Goal: Use online tool/utility: Utilize a website feature to perform a specific function

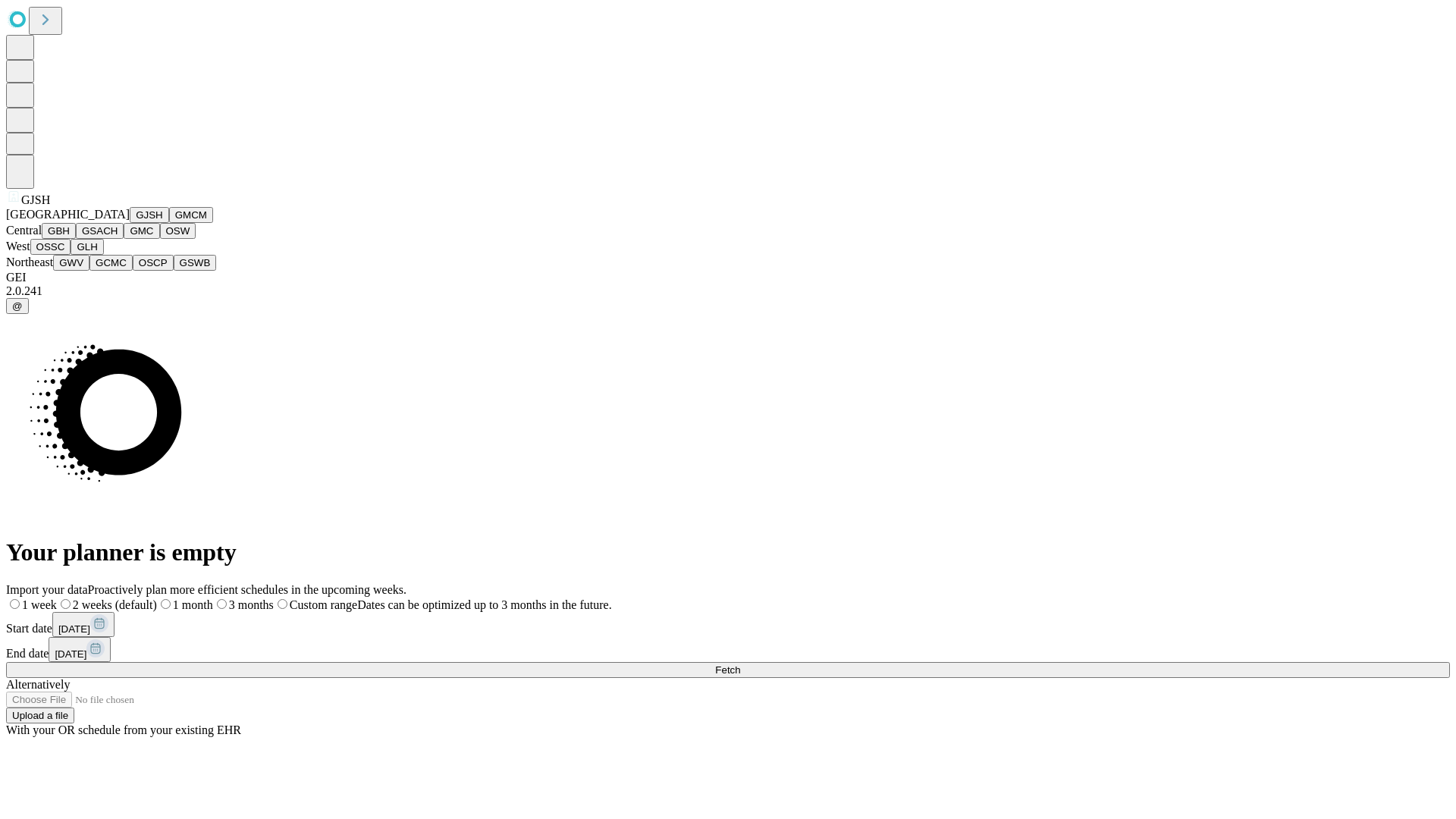
click at [130, 223] on button "GJSH" at bounding box center [149, 215] width 39 height 16
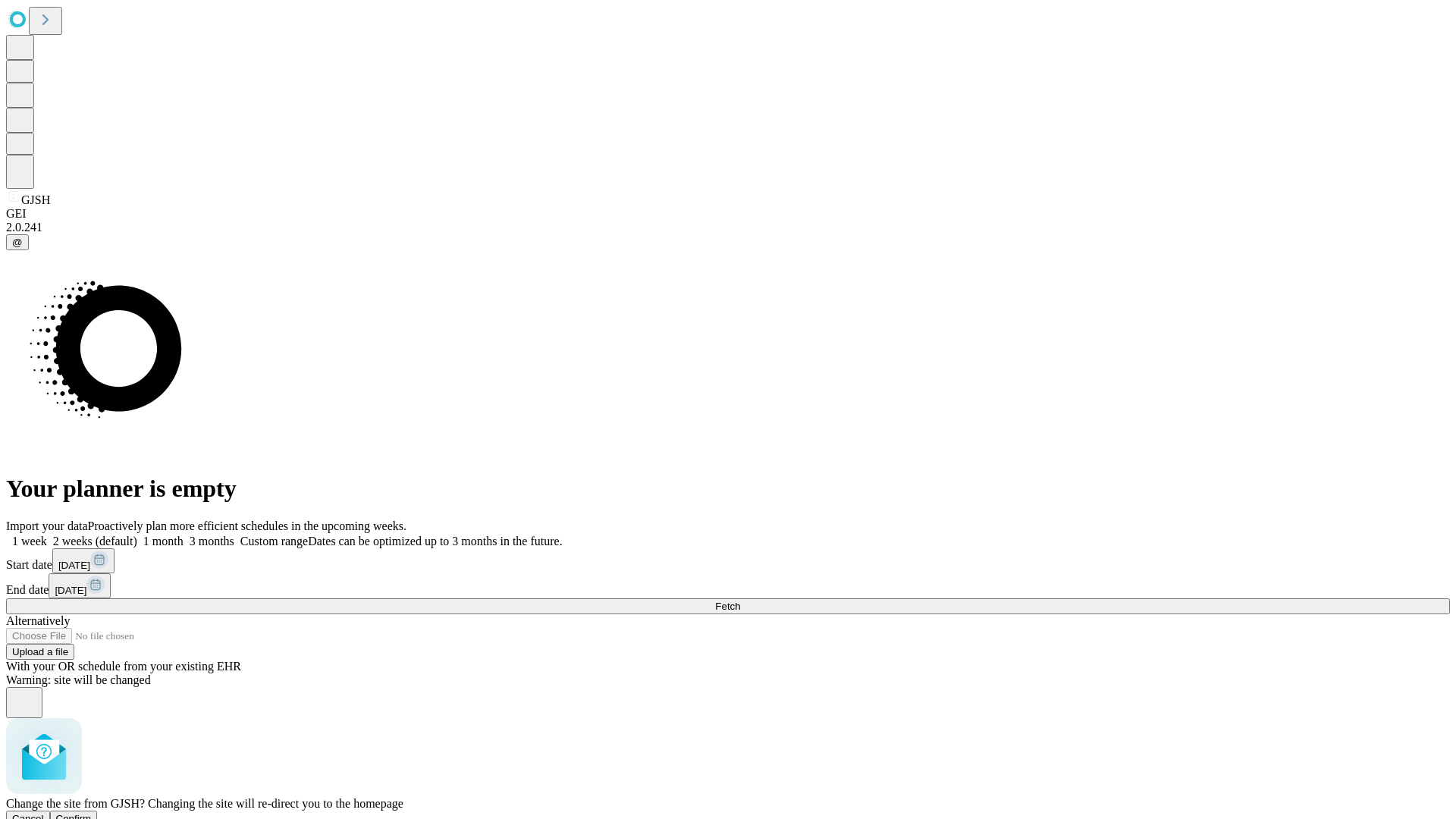
click at [92, 813] on span "Confirm" at bounding box center [74, 818] width 36 height 12
click at [138, 535] on label "2 weeks (default)" at bounding box center [92, 541] width 90 height 13
click at [741, 600] on span "Fetch" at bounding box center [728, 606] width 25 height 12
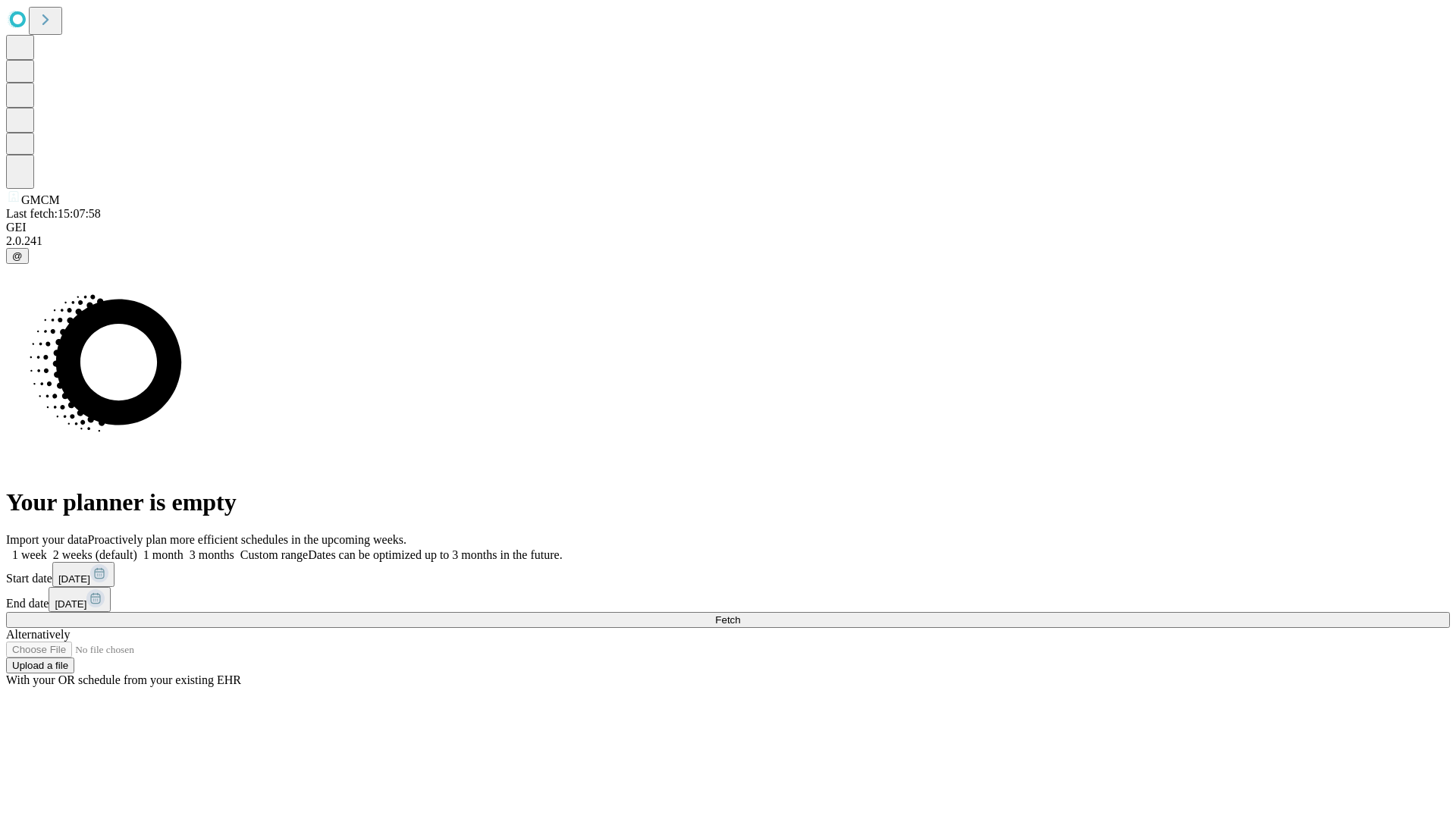
click at [138, 548] on label "2 weeks (default)" at bounding box center [92, 555] width 90 height 13
click at [741, 614] on span "Fetch" at bounding box center [728, 620] width 25 height 12
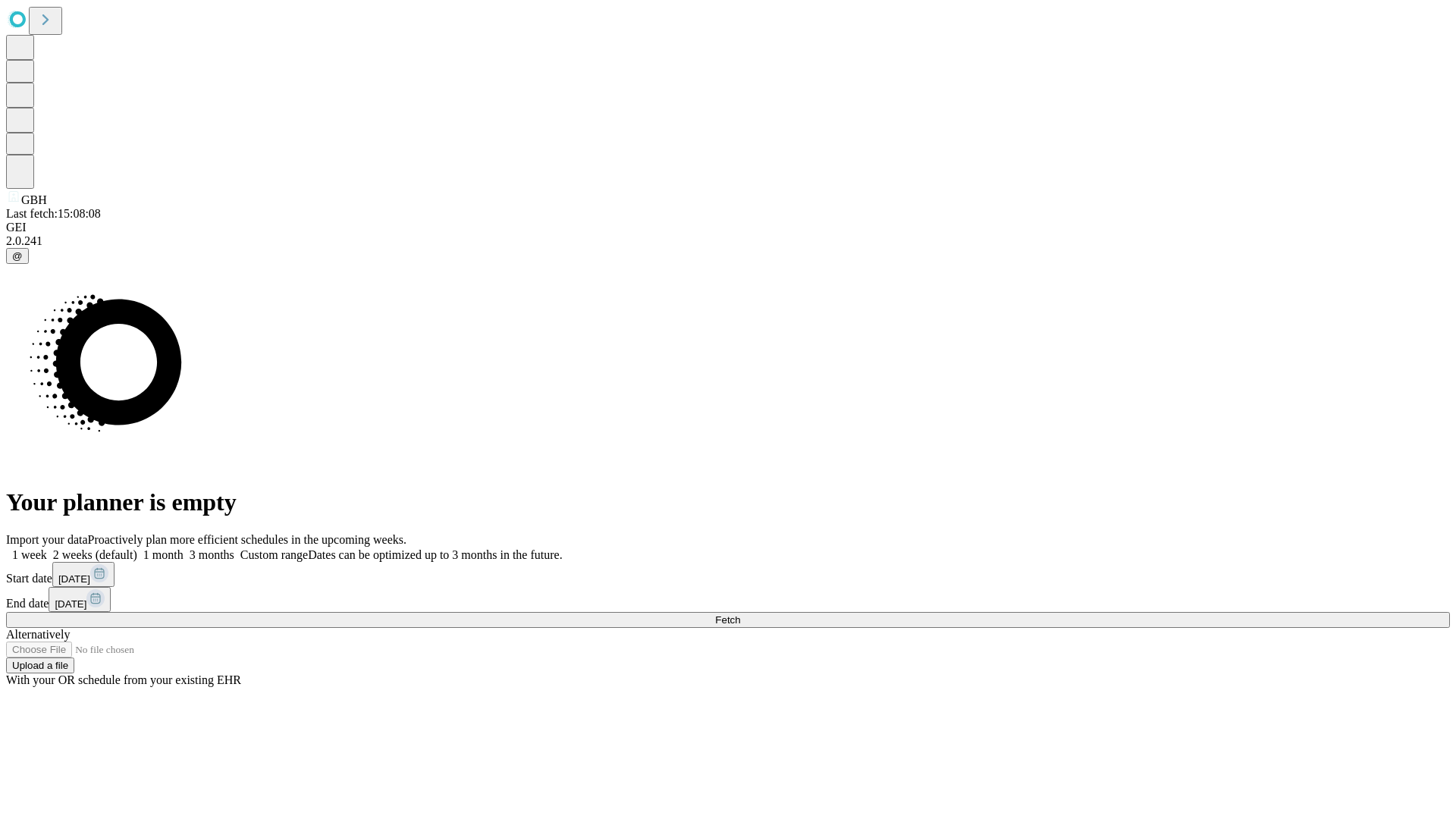
click at [138, 548] on label "2 weeks (default)" at bounding box center [92, 555] width 90 height 13
click at [741, 614] on span "Fetch" at bounding box center [728, 620] width 25 height 12
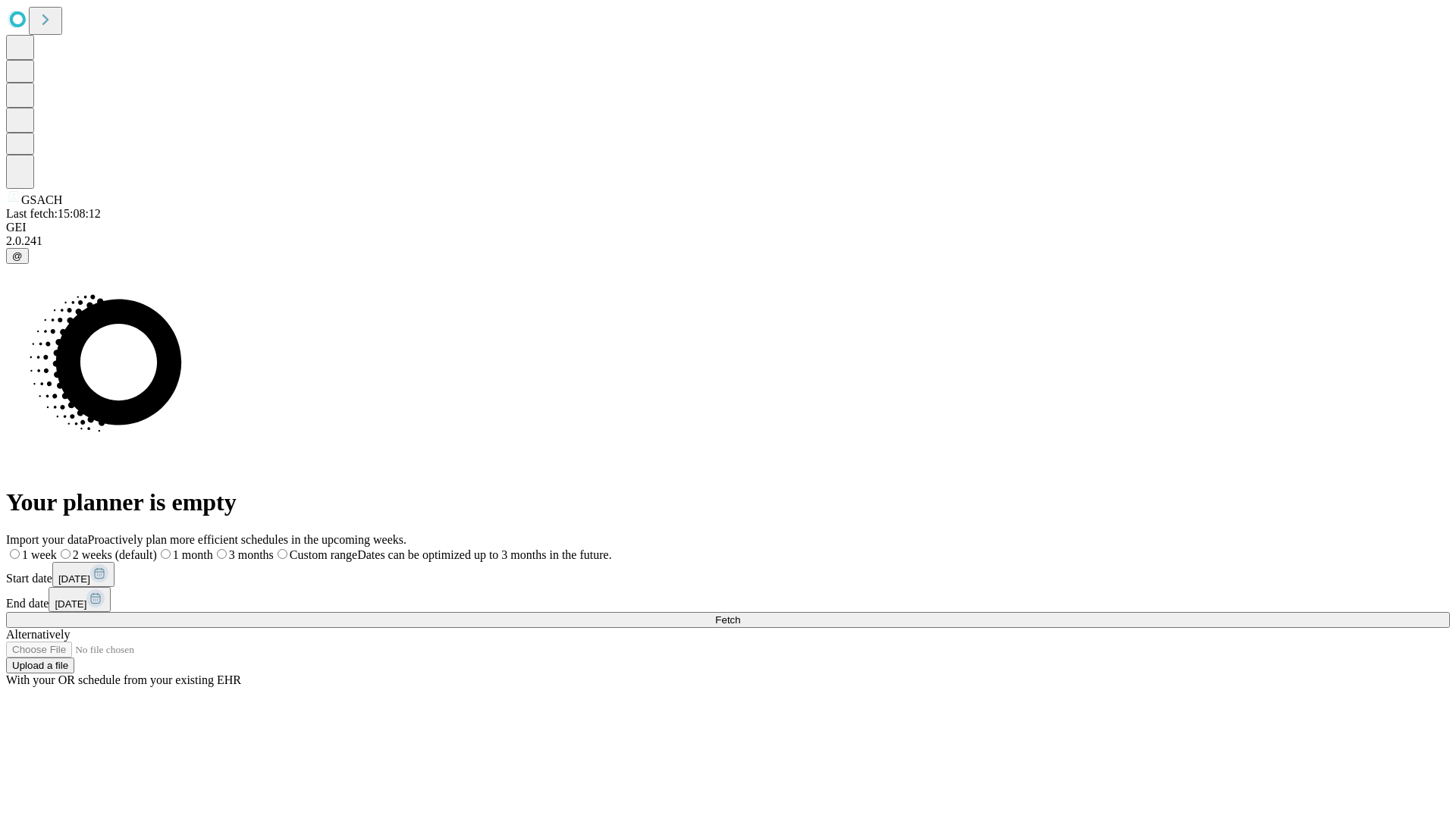
click at [157, 548] on label "2 weeks (default)" at bounding box center [107, 555] width 100 height 13
click at [741, 614] on span "Fetch" at bounding box center [728, 620] width 25 height 12
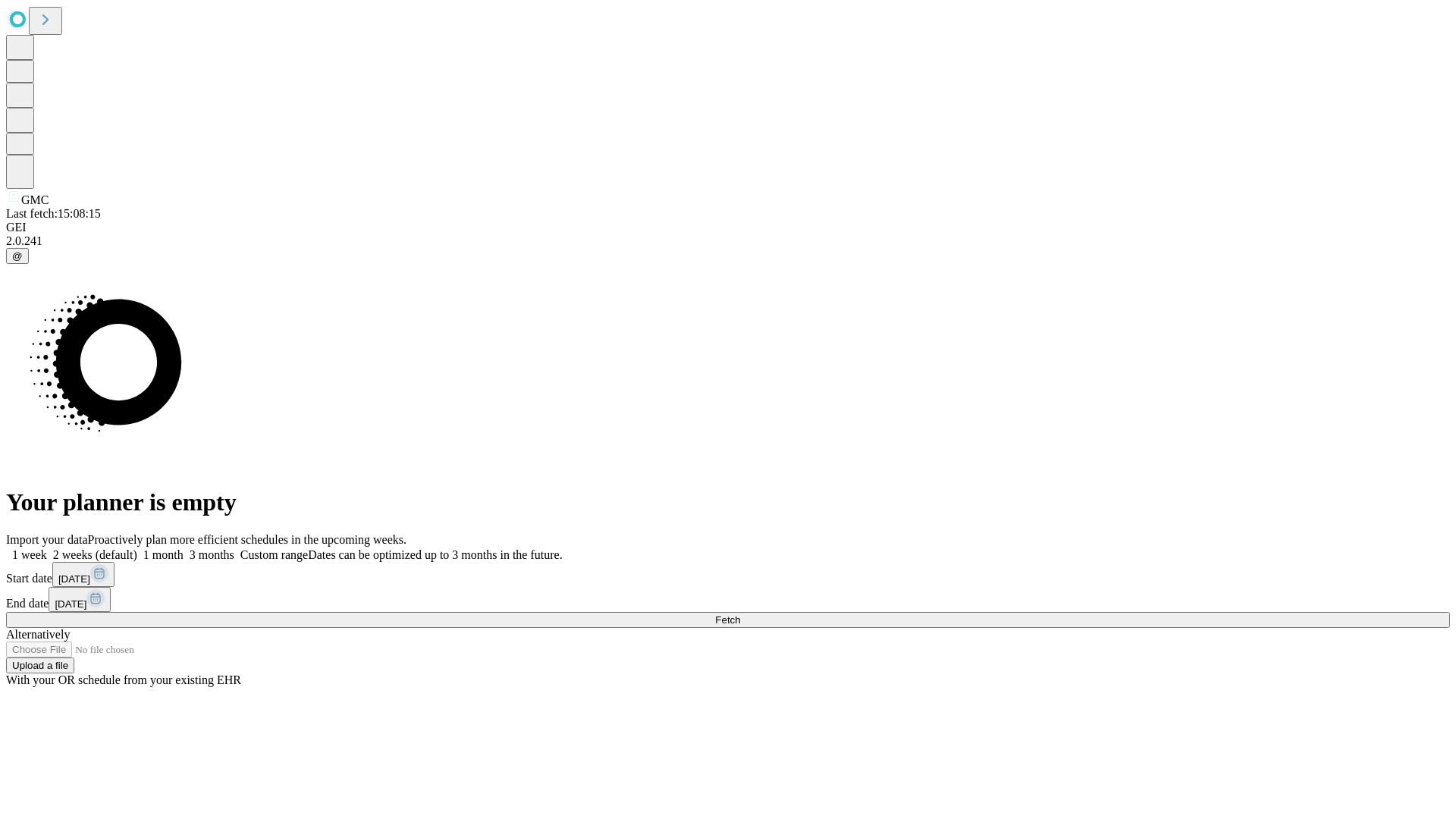
click at [138, 548] on label "2 weeks (default)" at bounding box center [92, 555] width 90 height 13
click at [741, 614] on span "Fetch" at bounding box center [728, 620] width 25 height 12
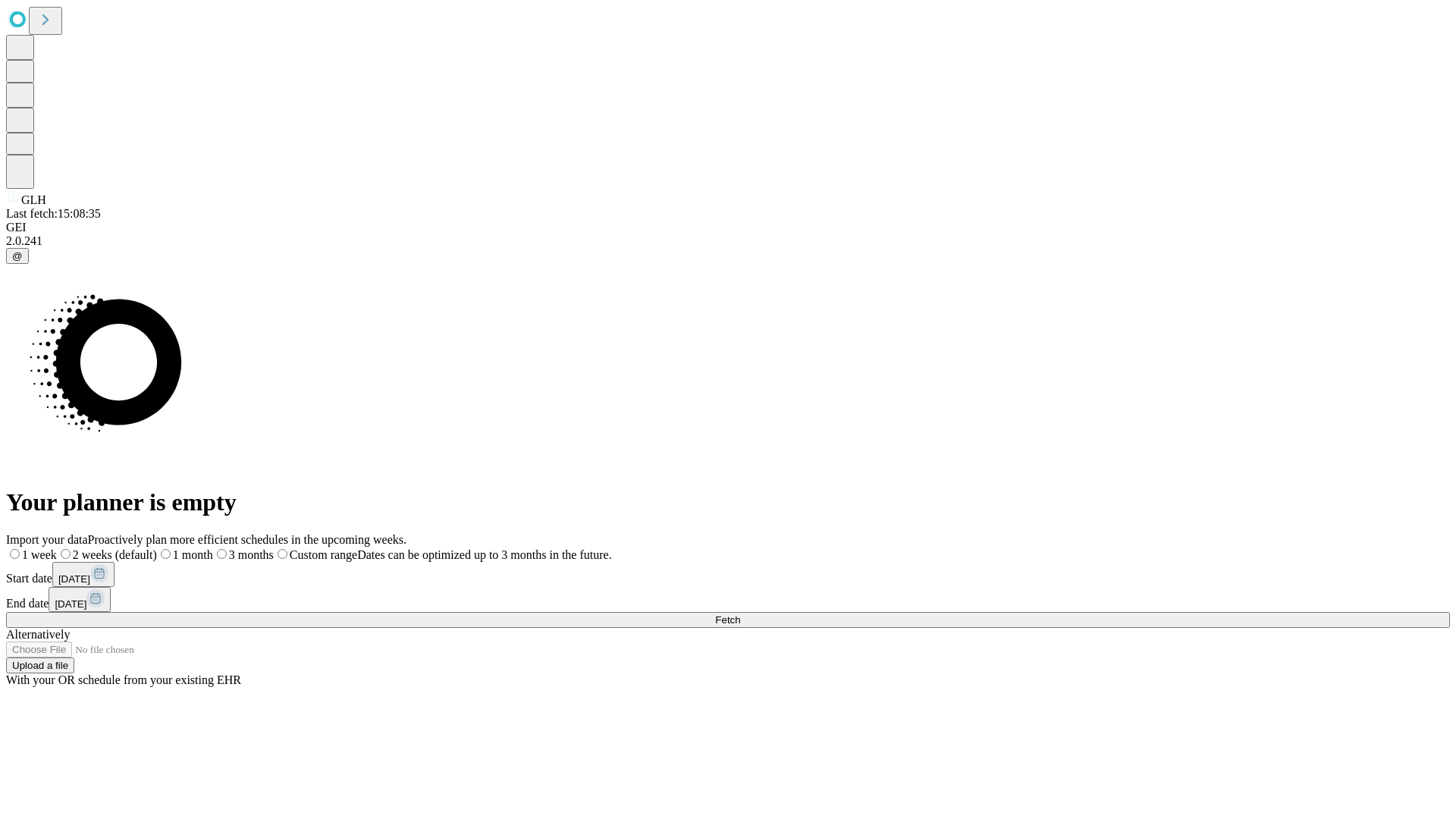
click at [157, 548] on label "2 weeks (default)" at bounding box center [107, 555] width 100 height 13
click at [741, 614] on span "Fetch" at bounding box center [728, 620] width 25 height 12
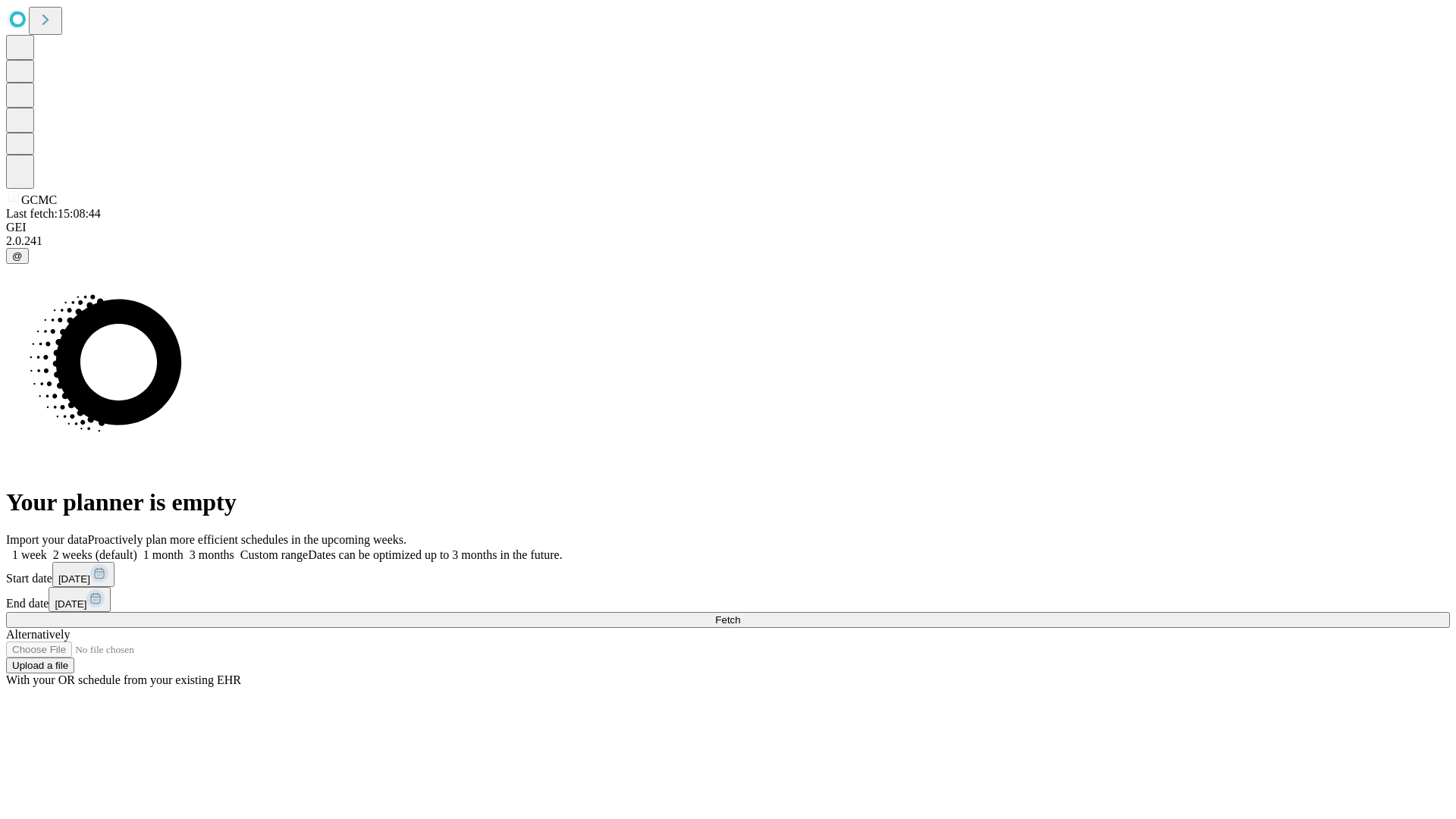
click at [138, 548] on label "2 weeks (default)" at bounding box center [92, 555] width 90 height 13
click at [741, 614] on span "Fetch" at bounding box center [728, 620] width 25 height 12
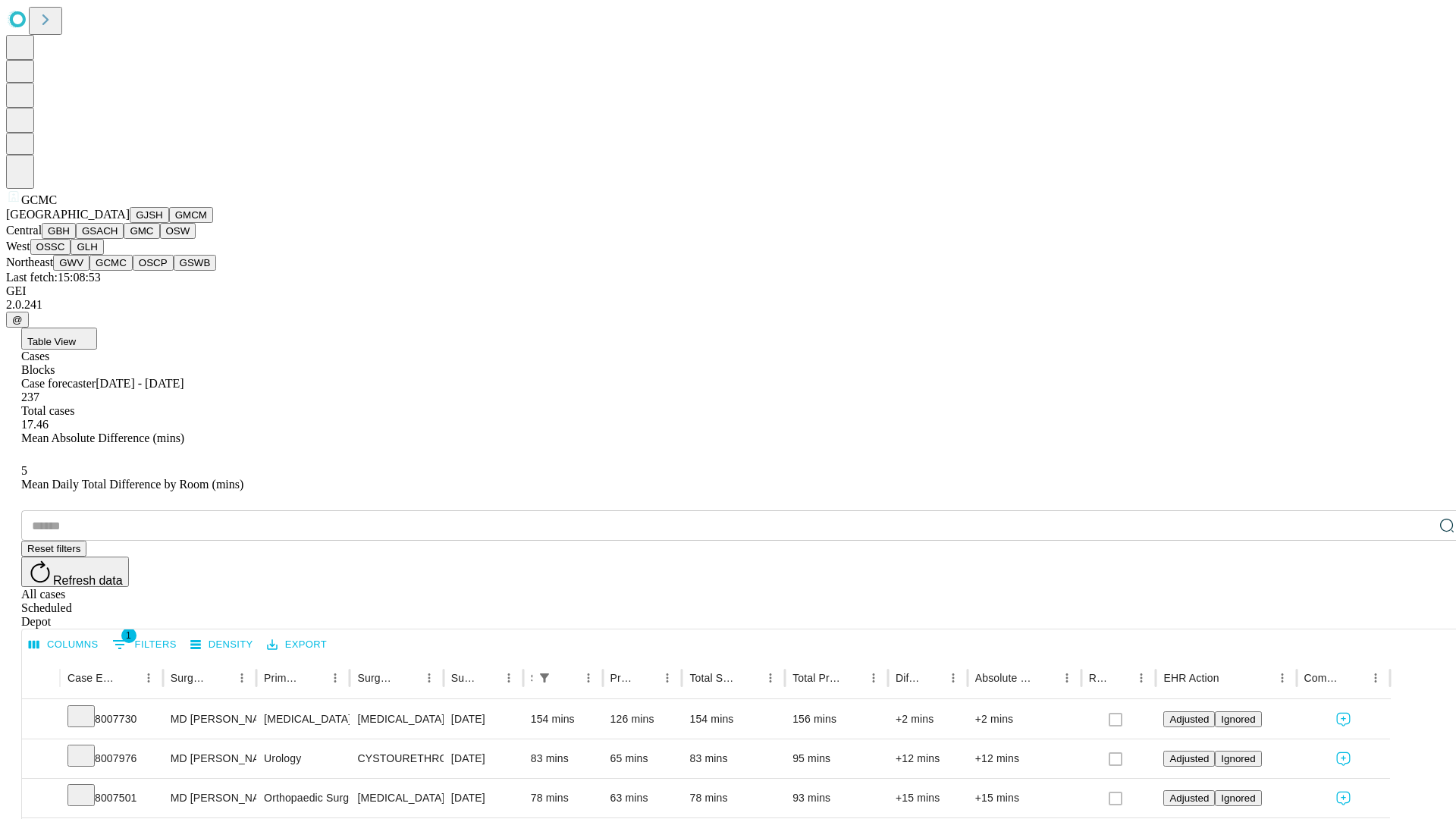
click at [133, 271] on button "OSCP" at bounding box center [154, 263] width 41 height 16
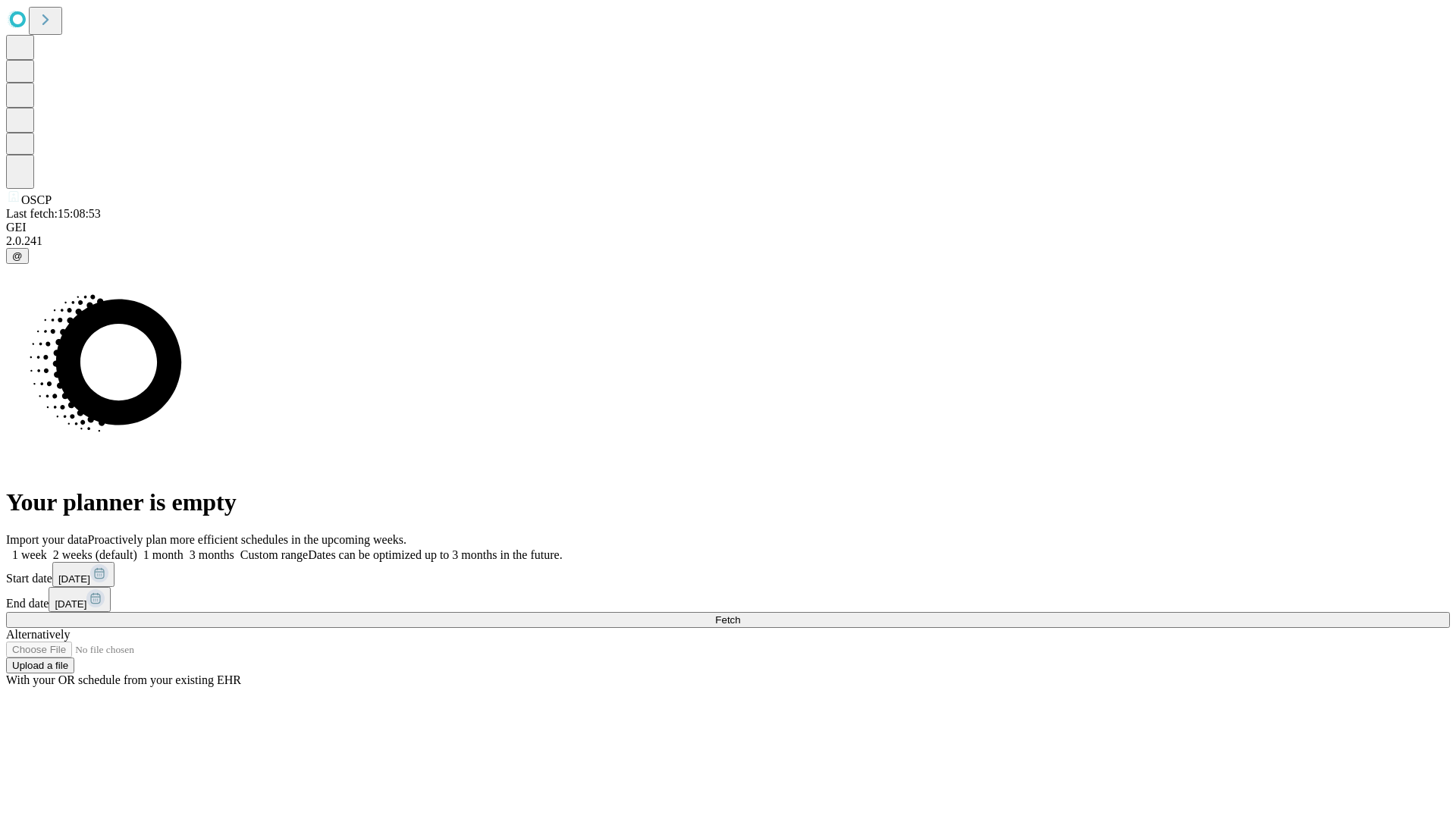
click at [138, 548] on label "2 weeks (default)" at bounding box center [92, 555] width 90 height 13
click at [741, 614] on span "Fetch" at bounding box center [728, 620] width 25 height 12
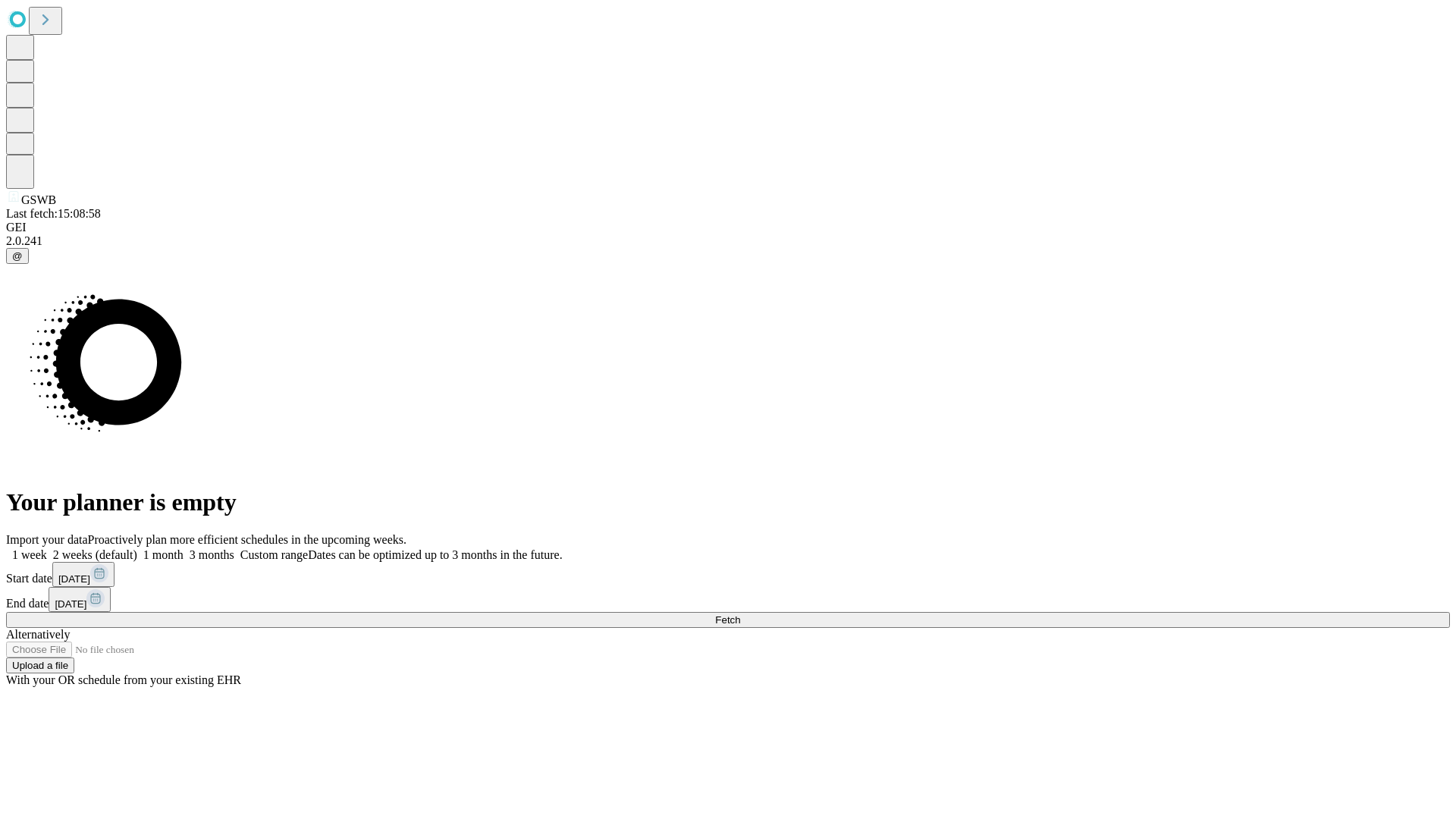
click at [138, 548] on label "2 weeks (default)" at bounding box center [92, 555] width 90 height 13
click at [741, 614] on span "Fetch" at bounding box center [728, 620] width 25 height 12
